Goal: Check status: Check status

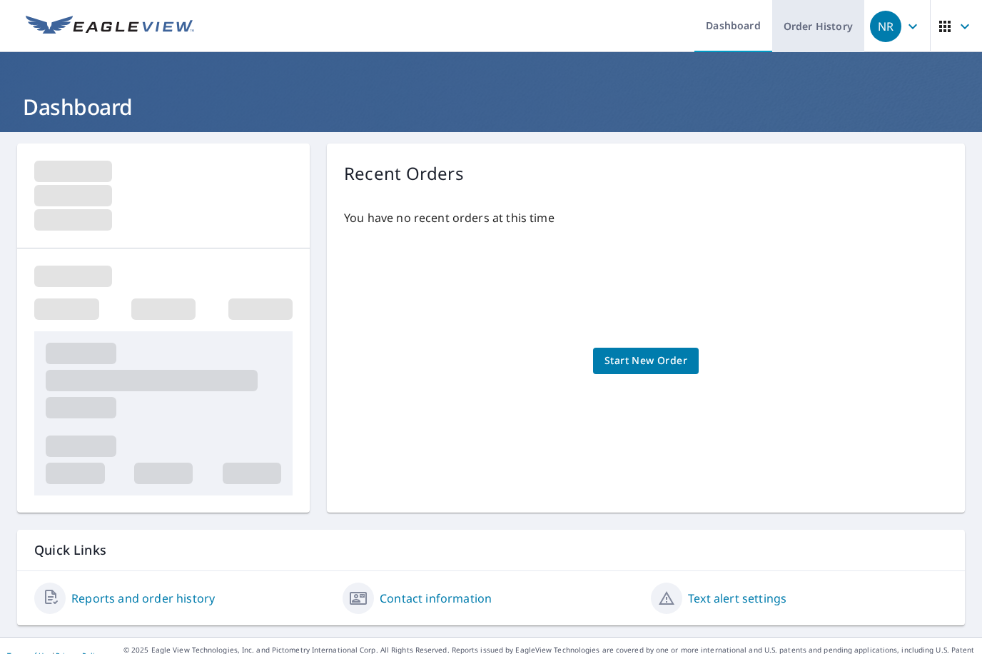
click at [786, 41] on link "Order History" at bounding box center [818, 26] width 92 height 52
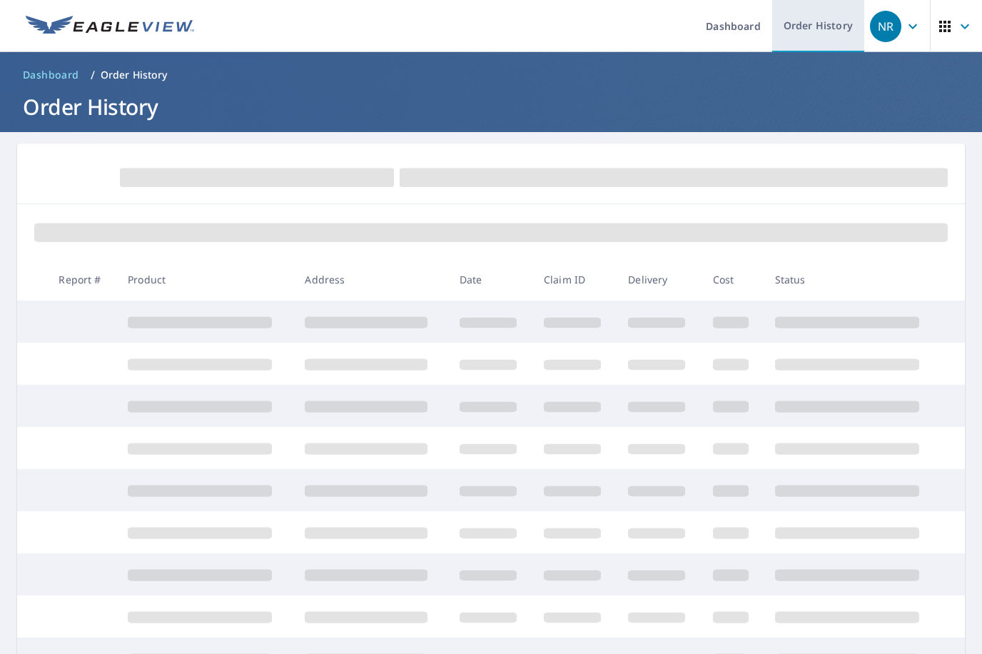
click at [805, 35] on link "Order History" at bounding box center [818, 26] width 92 height 52
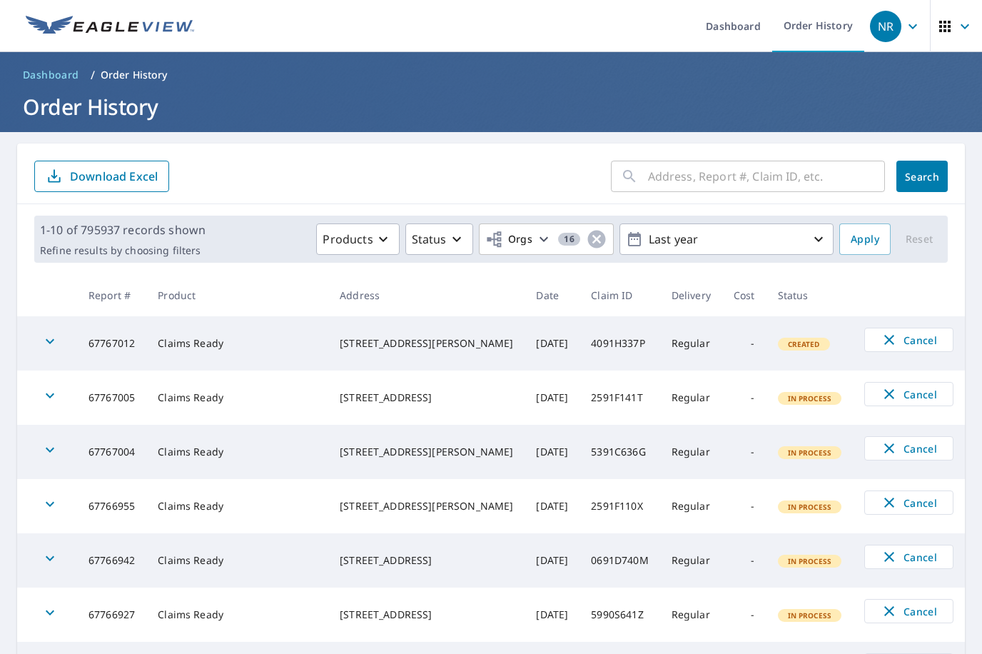
click at [724, 179] on input "text" at bounding box center [766, 176] width 237 height 40
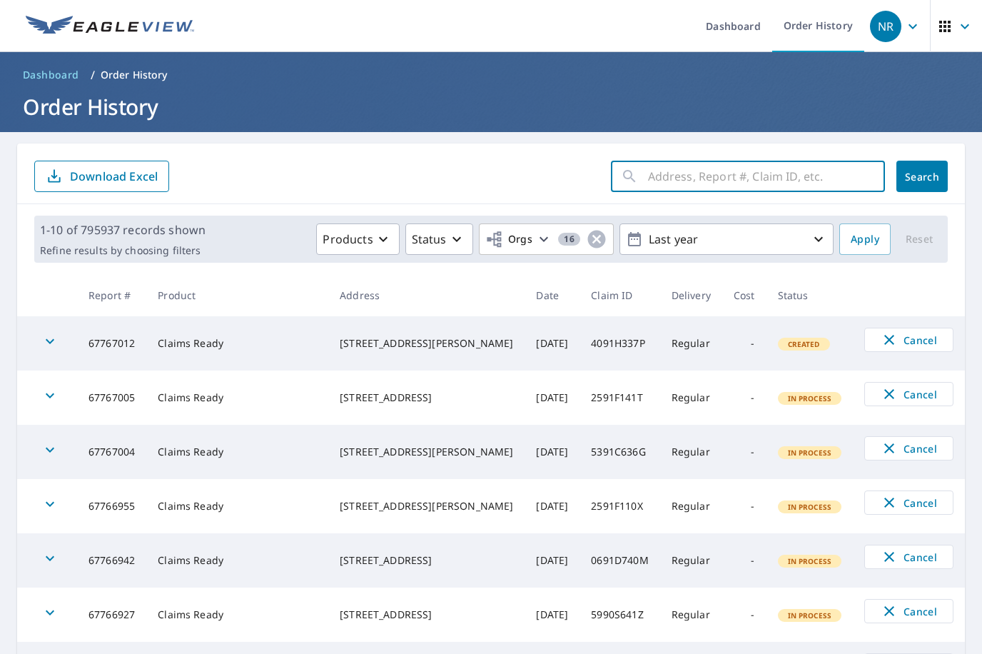
paste input "33-90H6-61X"
drag, startPoint x: 654, startPoint y: 182, endPoint x: 672, endPoint y: 192, distance: 20.4
click at [655, 181] on input "33-90H6-61X" at bounding box center [753, 176] width 210 height 40
click at [684, 175] on input "3390H6-61X" at bounding box center [753, 176] width 210 height 40
type input "3390H661X"
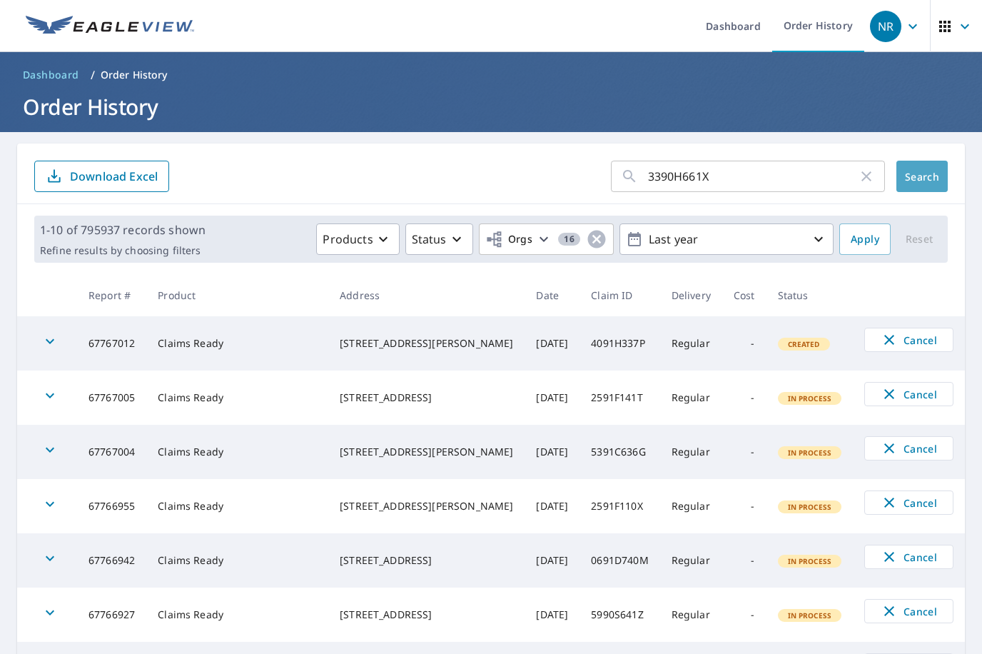
click at [918, 175] on span "Search" at bounding box center [922, 177] width 29 height 14
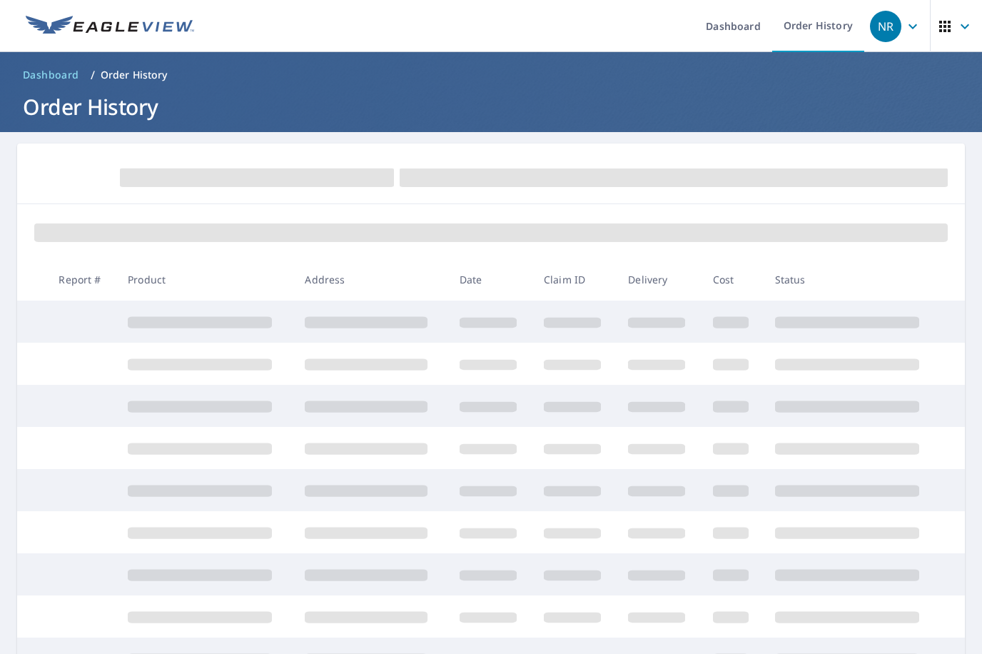
scroll to position [173, 0]
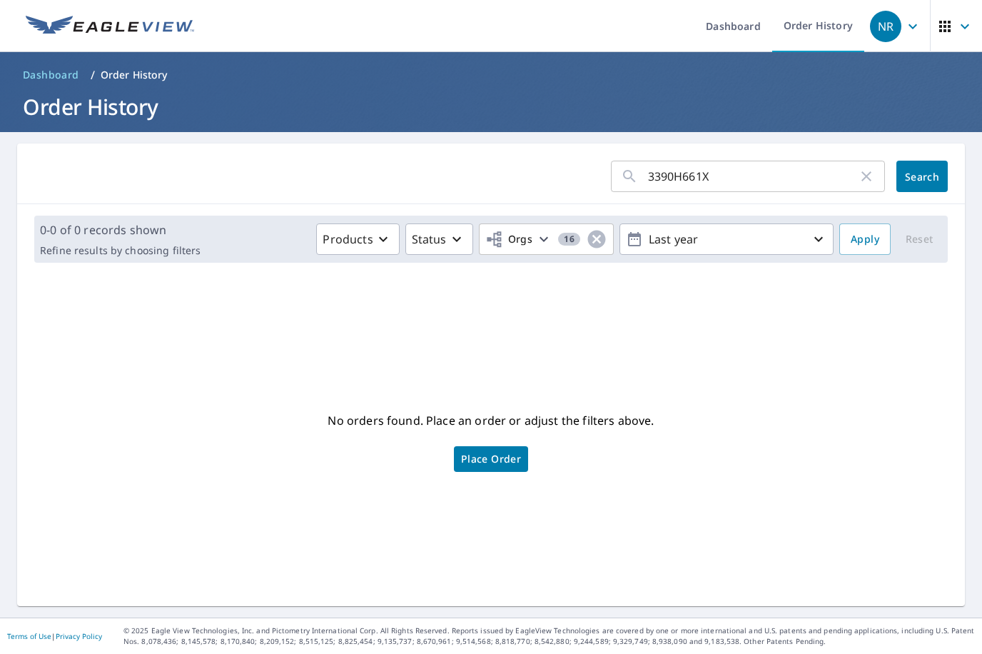
click at [898, 78] on ol "Dashboard / Order History" at bounding box center [491, 75] width 948 height 23
click at [731, 384] on div "No orders found. Place an order or adjust the filters above. Place Order" at bounding box center [491, 439] width 925 height 309
click at [716, 180] on input "3390H661X" at bounding box center [753, 176] width 210 height 40
click at [915, 181] on span "Search" at bounding box center [922, 177] width 29 height 14
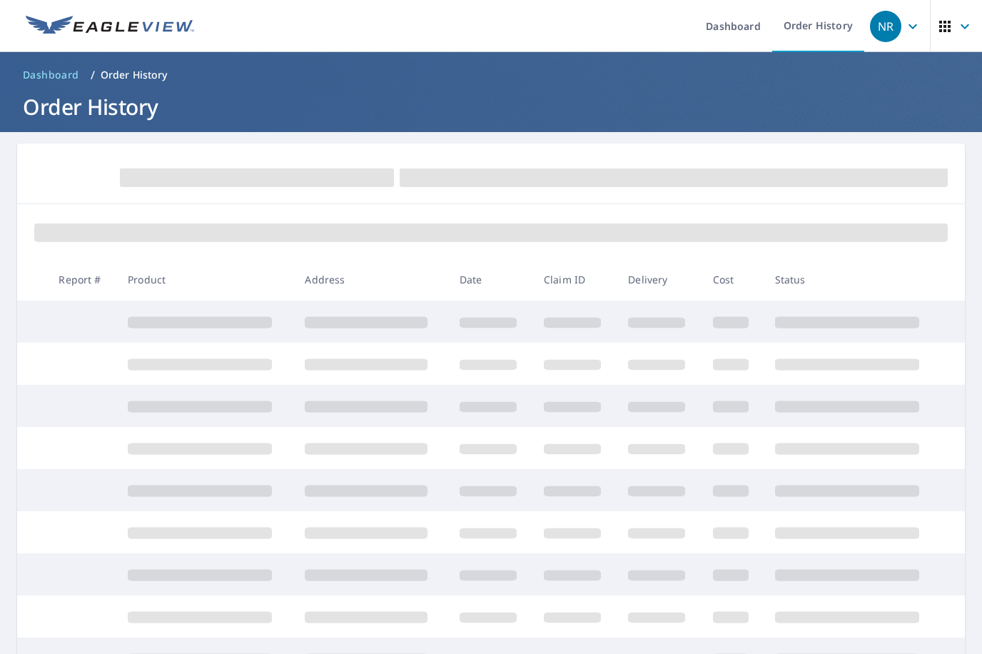
scroll to position [173, 0]
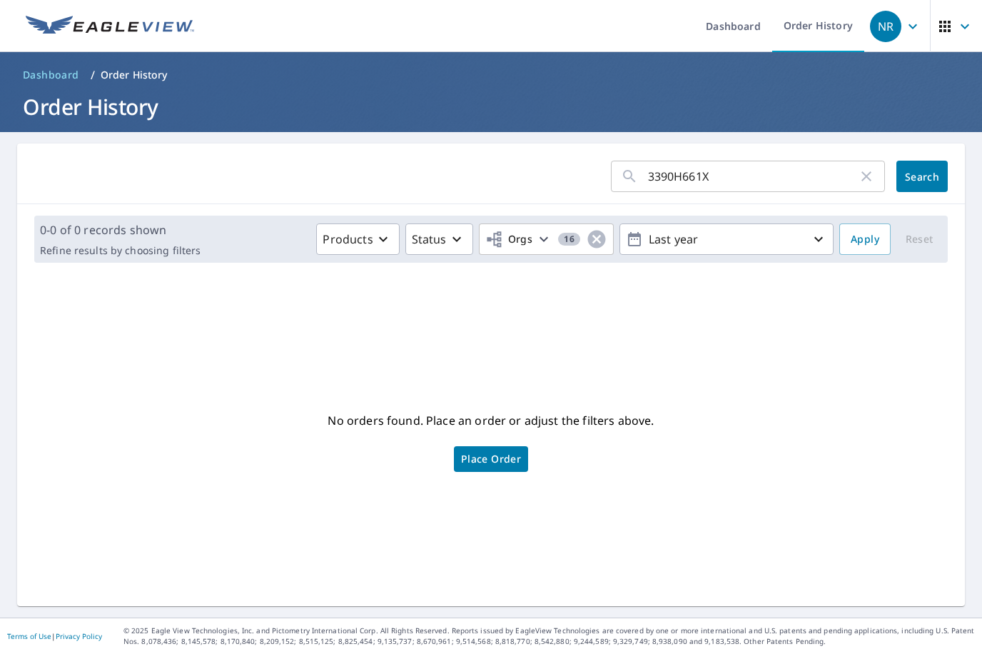
click at [679, 186] on input "3390H661X" at bounding box center [753, 176] width 210 height 40
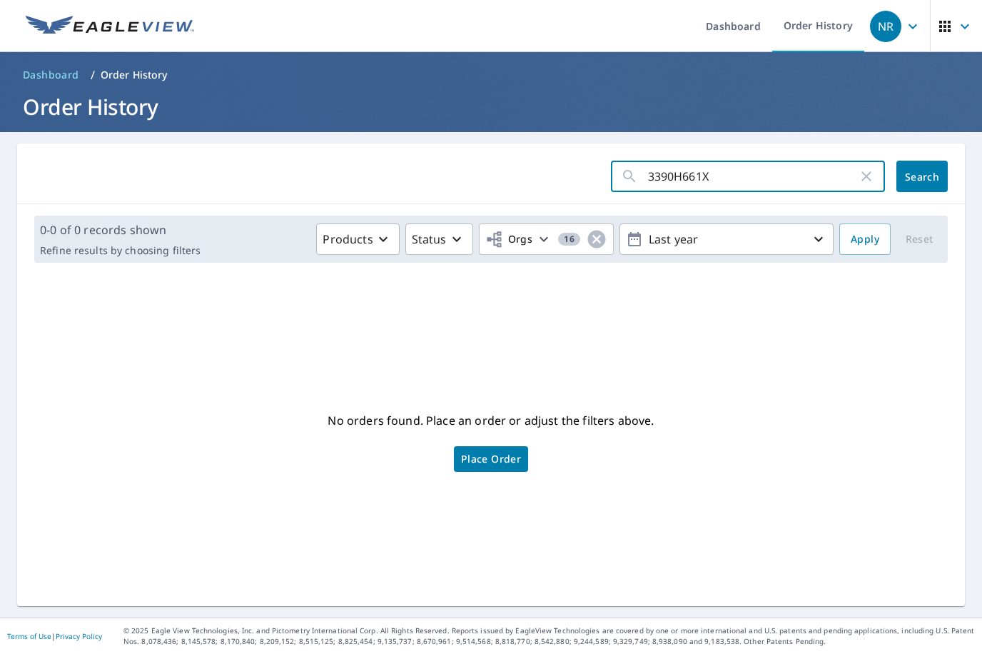
paste input "-90H6-"
type input "33-90H6-61X"
click at [908, 182] on span "Search" at bounding box center [922, 177] width 29 height 14
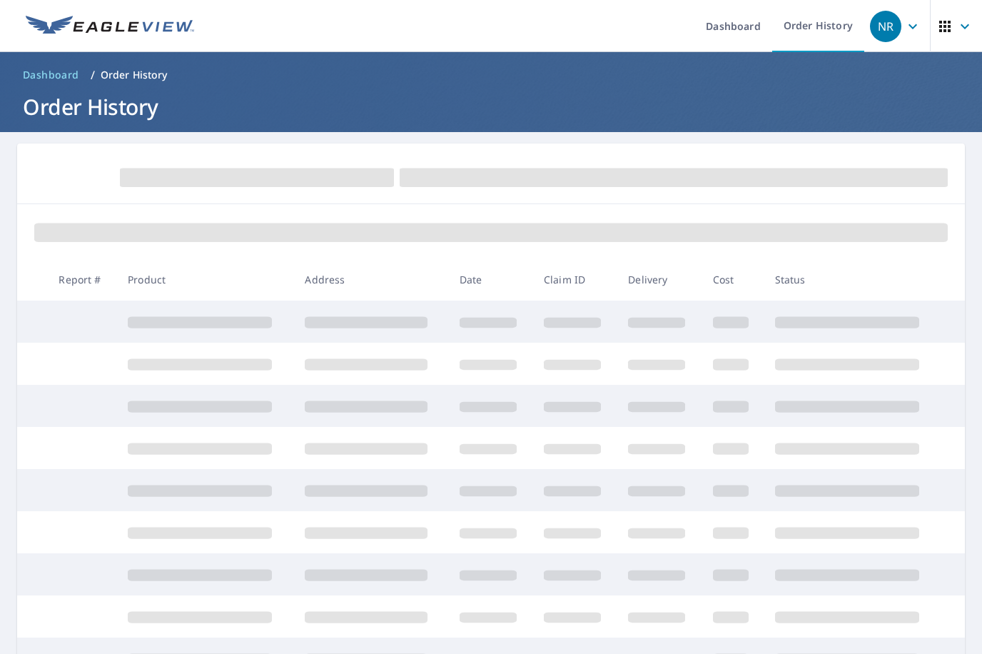
click at [970, 190] on main "Report # Product Address Date Claim ID Delivery Cost Status" at bounding box center [491, 461] width 982 height 658
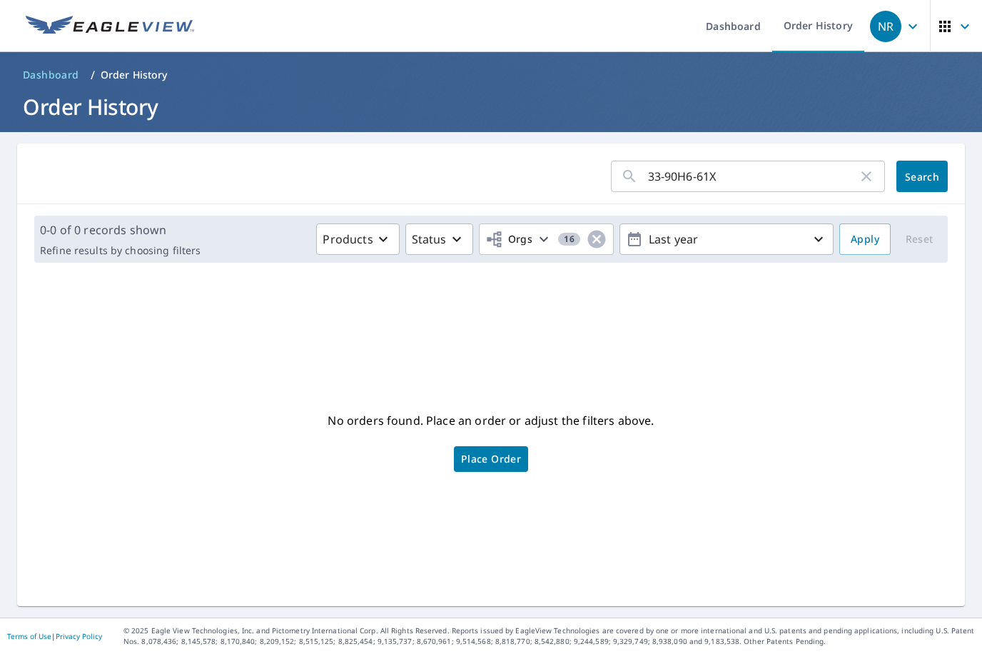
drag, startPoint x: 773, startPoint y: 417, endPoint x: 799, endPoint y: 554, distance: 138.8
click at [799, 554] on div "No orders found. Place an order or adjust the filters above. Place Order" at bounding box center [491, 439] width 925 height 309
click at [803, 544] on div "No orders found. Place an order or adjust the filters above. Place Order" at bounding box center [491, 439] width 925 height 309
click at [816, 547] on div "No orders found. Place an order or adjust the filters above. Place Order" at bounding box center [491, 439] width 925 height 309
click at [808, 551] on div "No orders found. Place an order or adjust the filters above. Place Order" at bounding box center [491, 439] width 925 height 309
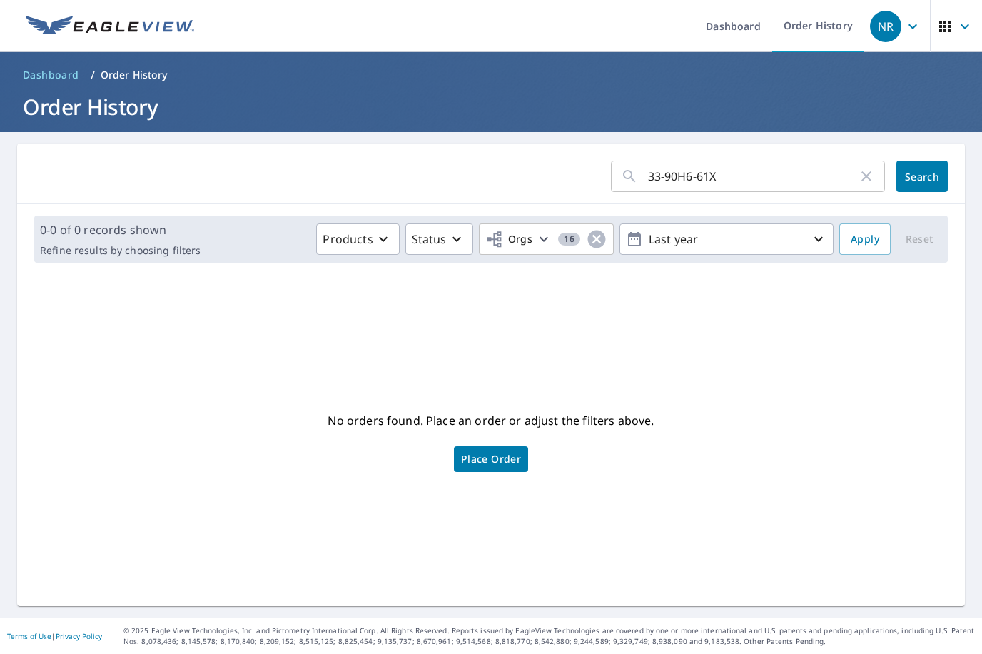
click at [862, 551] on div "No orders found. Place an order or adjust the filters above. Place Order" at bounding box center [491, 439] width 925 height 309
click at [702, 176] on input "33-90H6-61X" at bounding box center [753, 176] width 210 height 40
click at [896, 179] on button "Search" at bounding box center [921, 176] width 51 height 31
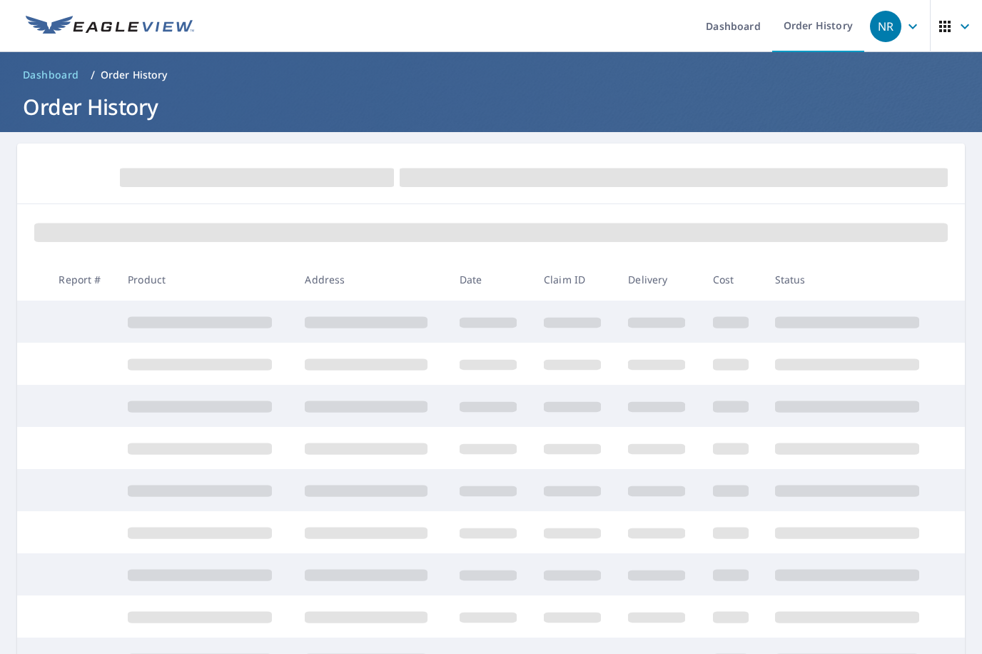
click at [218, 166] on form at bounding box center [490, 176] width 913 height 31
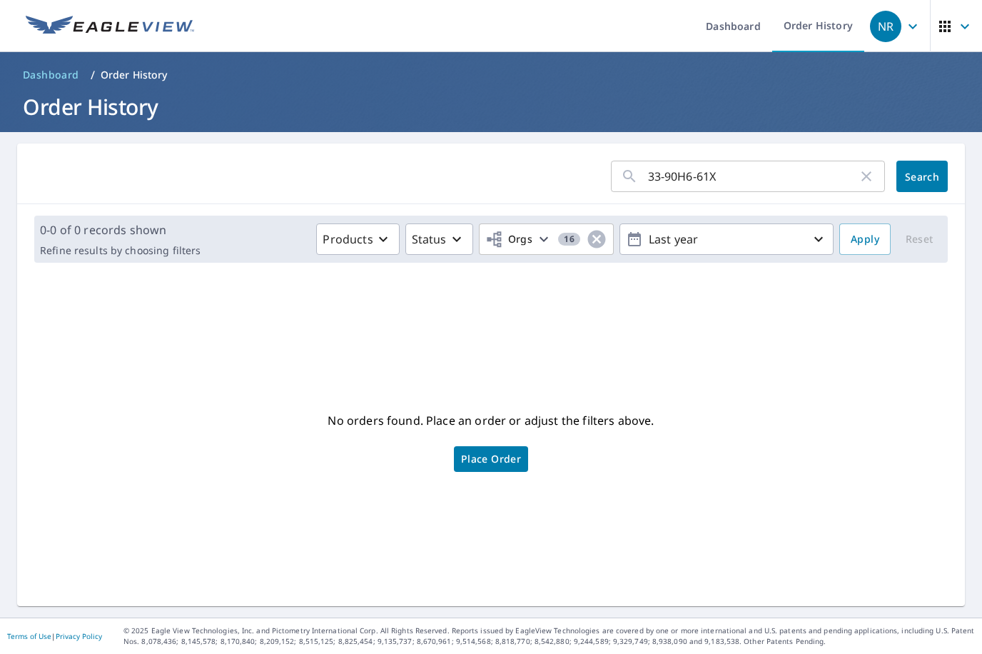
click at [656, 171] on input "33-90H6-61X" at bounding box center [753, 176] width 210 height 40
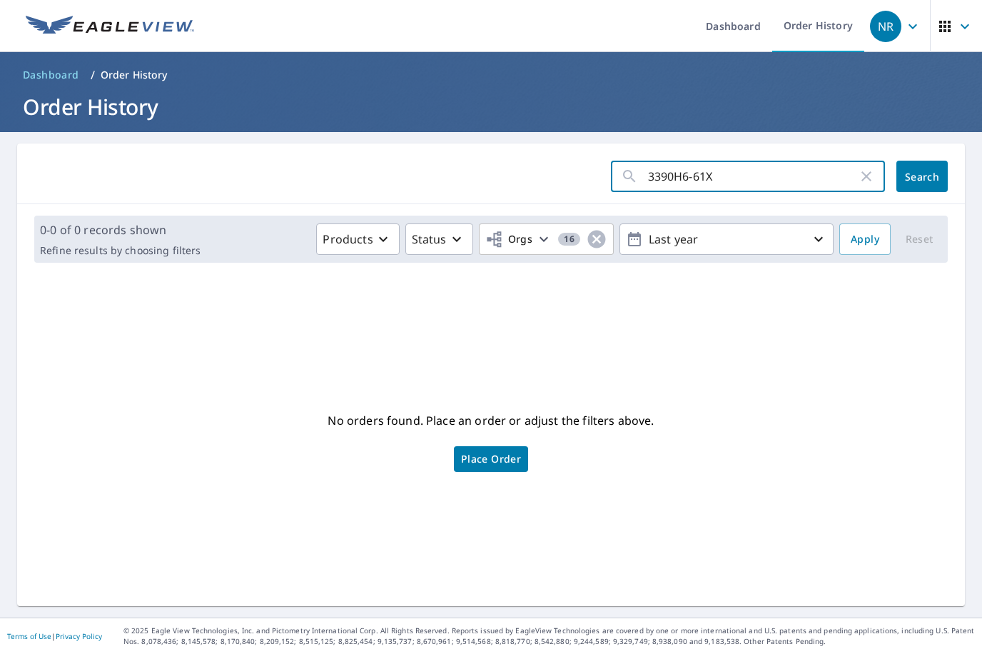
click at [684, 178] on input "3390H6-61X" at bounding box center [753, 176] width 210 height 40
type input "3390H661X"
click at [908, 173] on span "Search" at bounding box center [922, 177] width 29 height 14
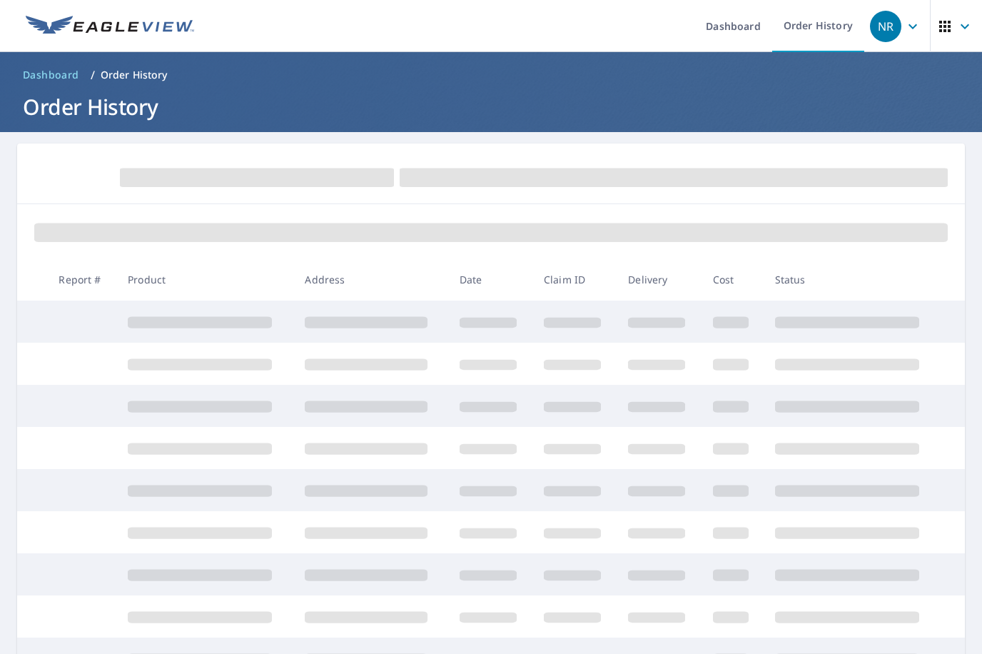
click at [939, 31] on icon "button" at bounding box center [944, 26] width 11 height 11
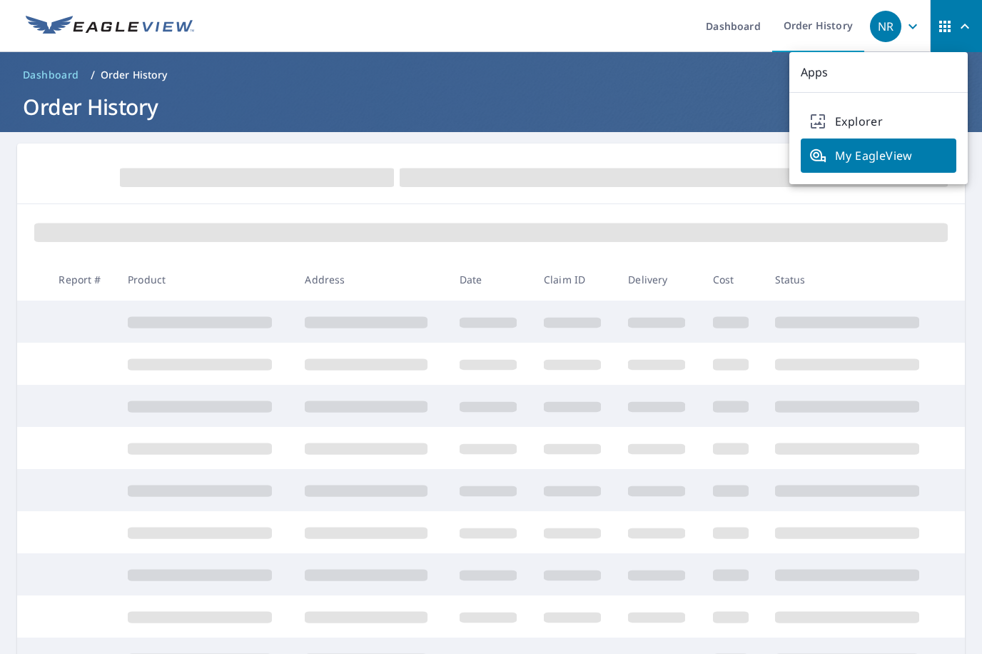
click at [941, 40] on span "button" at bounding box center [956, 26] width 40 height 34
